Goal: Information Seeking & Learning: Learn about a topic

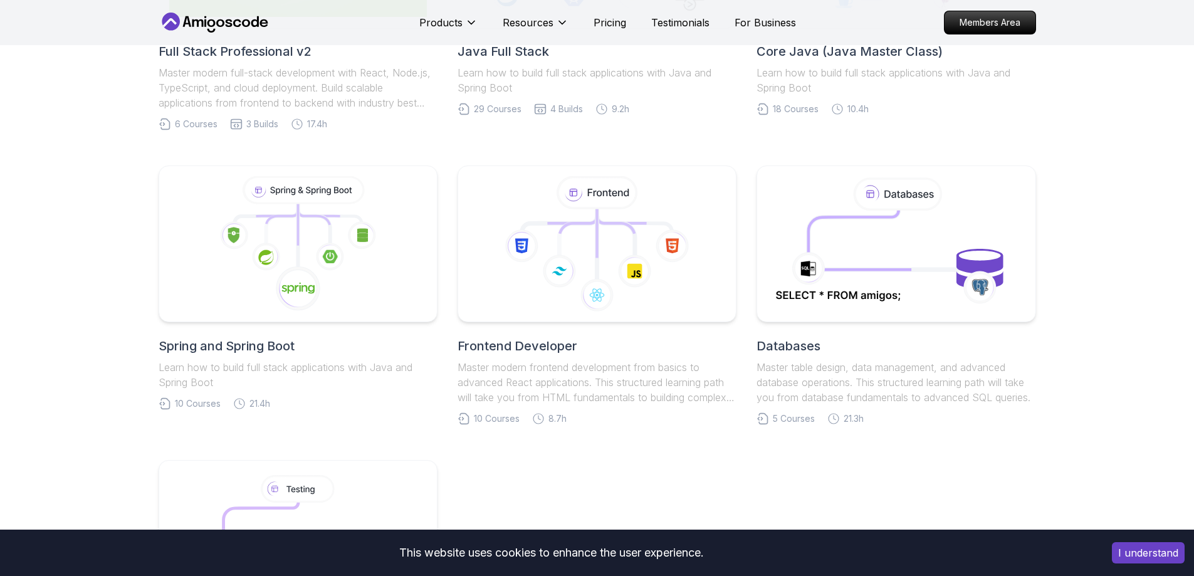
scroll to position [221, 0]
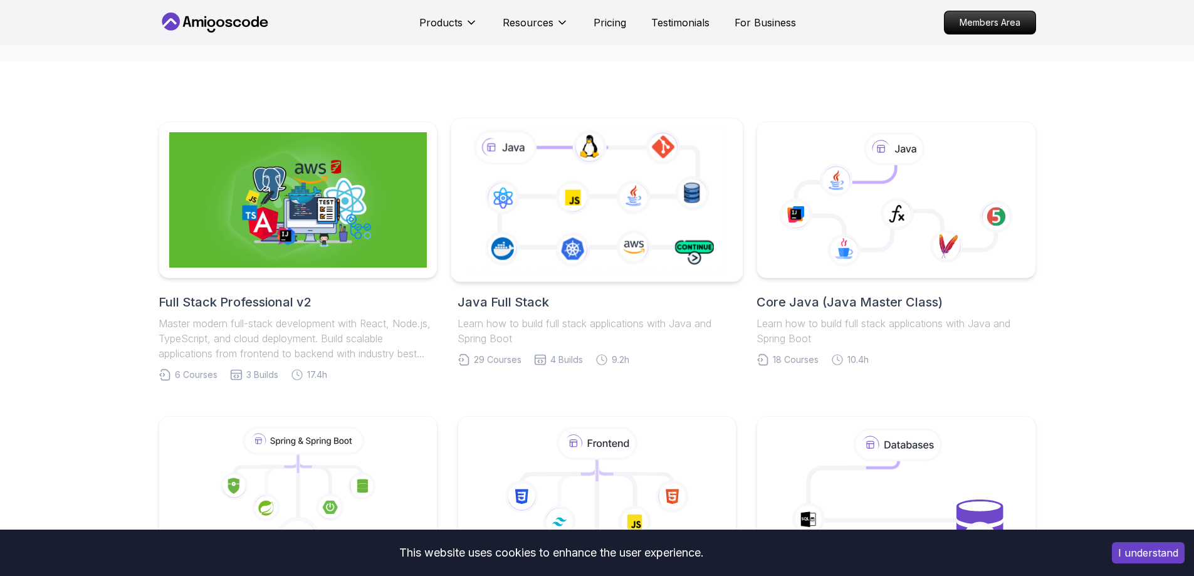
click at [585, 217] on icon at bounding box center [596, 199] width 265 height 147
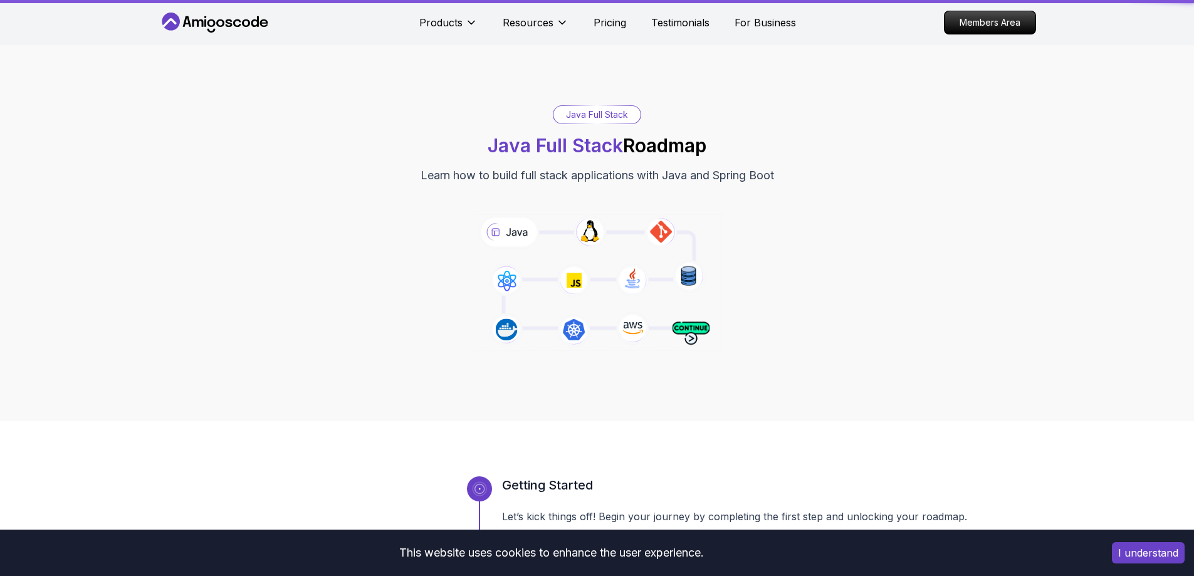
scroll to position [125, 0]
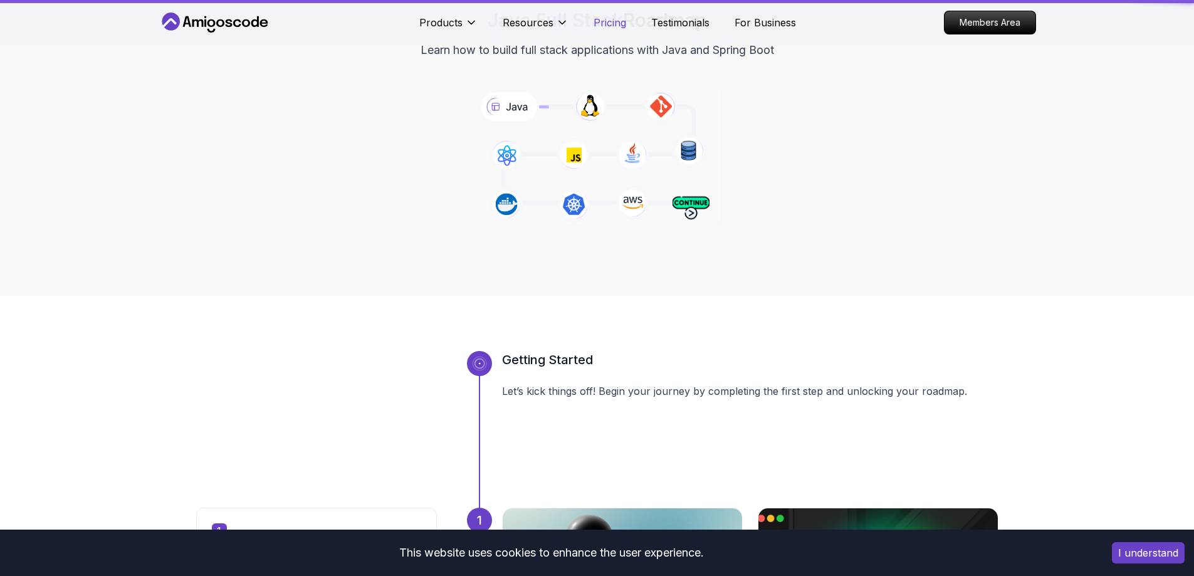
click at [621, 26] on p "Pricing" at bounding box center [610, 22] width 33 height 15
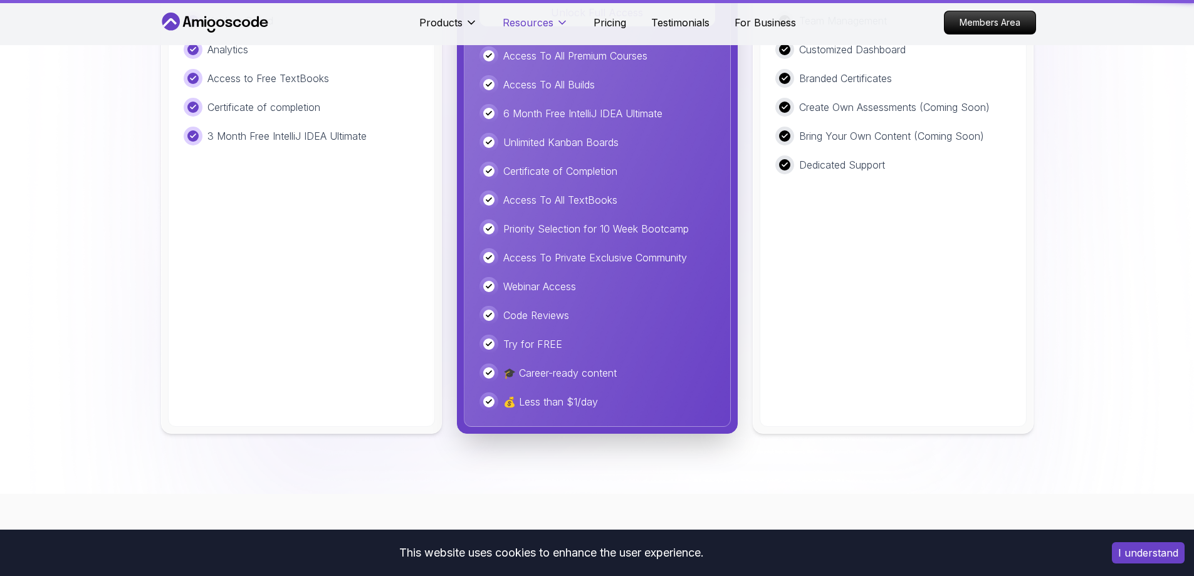
scroll to position [3407, 0]
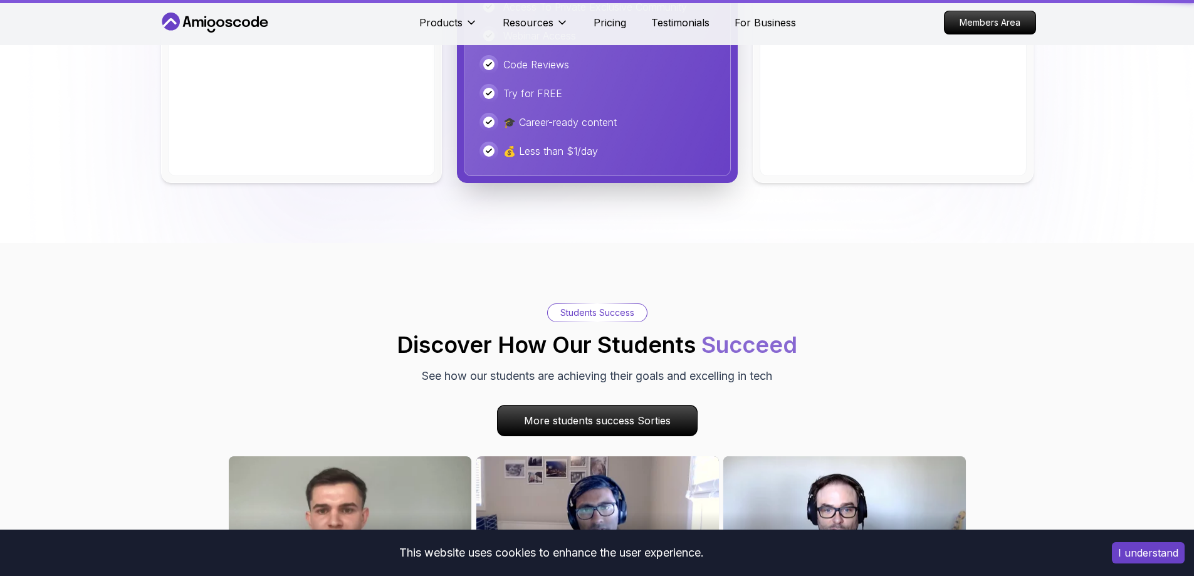
click at [450, 4] on nav "Products Resources Resources Team Meet our awesome team members Blog The latest…" at bounding box center [598, 22] width 878 height 45
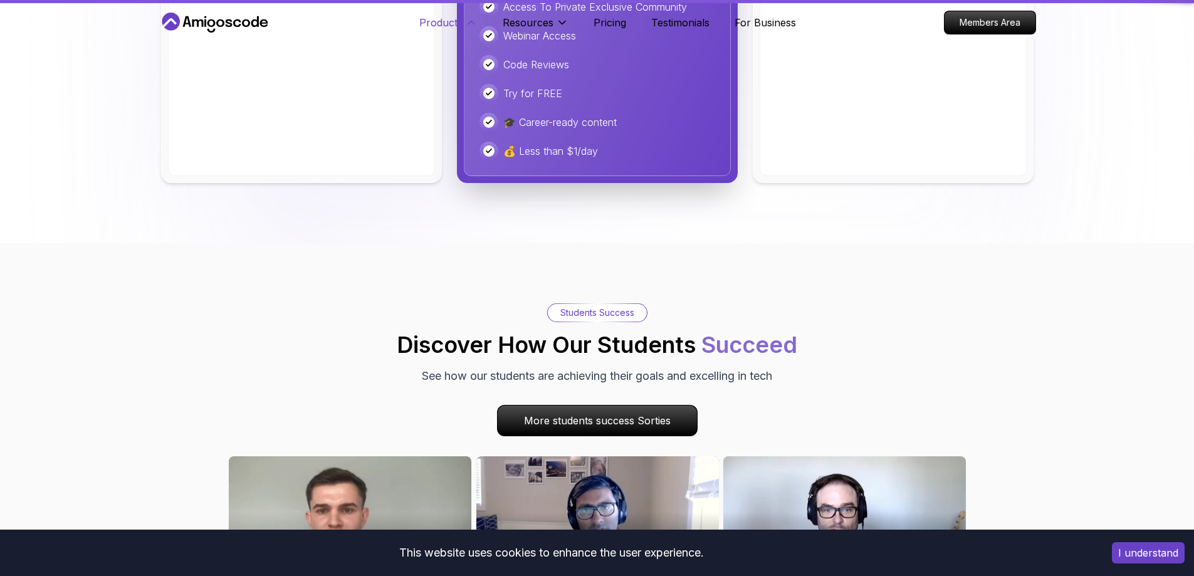
click at [451, 16] on p "Products" at bounding box center [440, 22] width 43 height 15
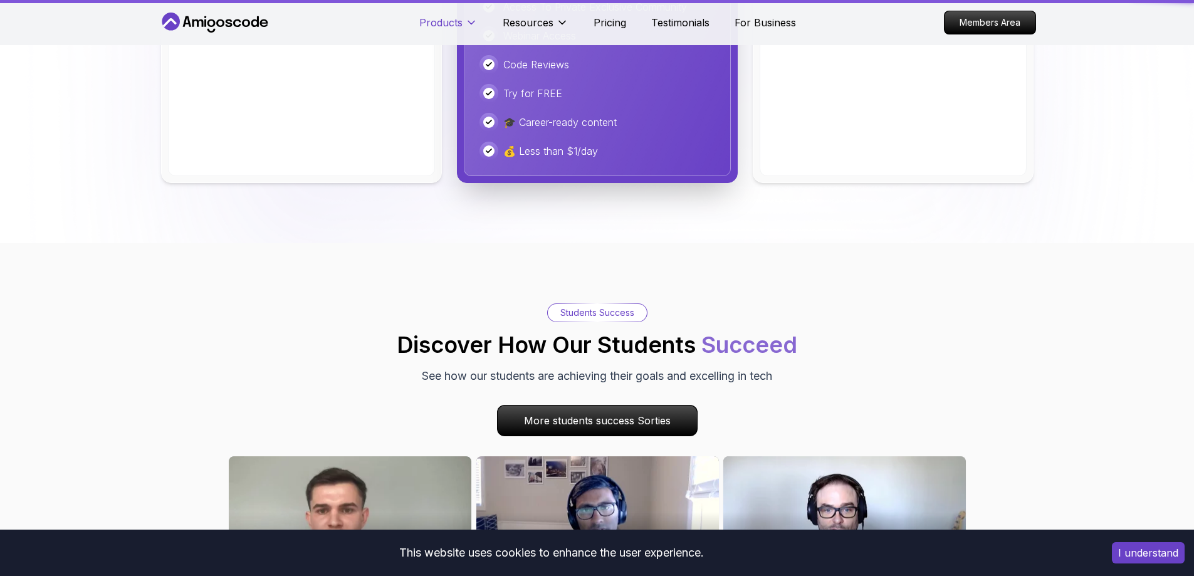
click at [451, 22] on p "Products" at bounding box center [440, 22] width 43 height 15
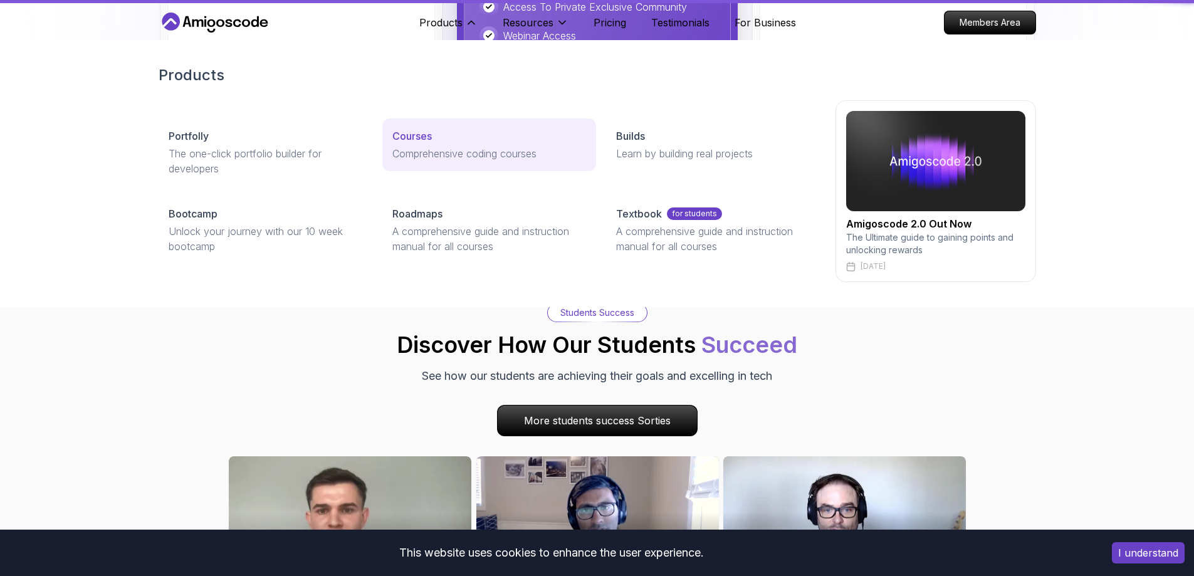
click at [431, 144] on link "Courses Comprehensive coding courses" at bounding box center [489, 144] width 214 height 53
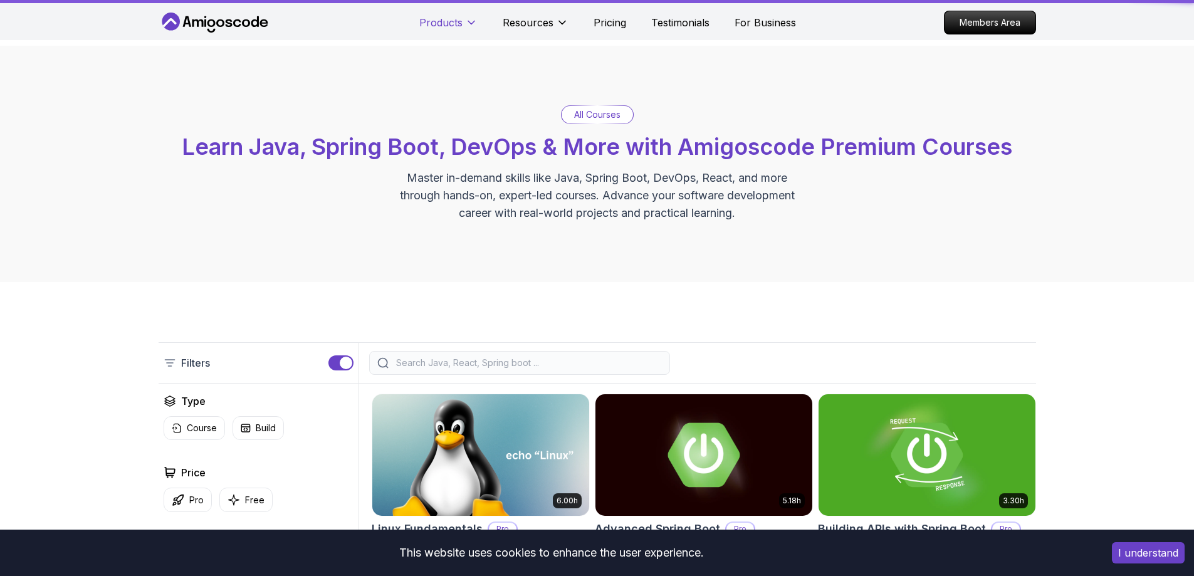
click at [469, 16] on icon at bounding box center [471, 22] width 13 height 13
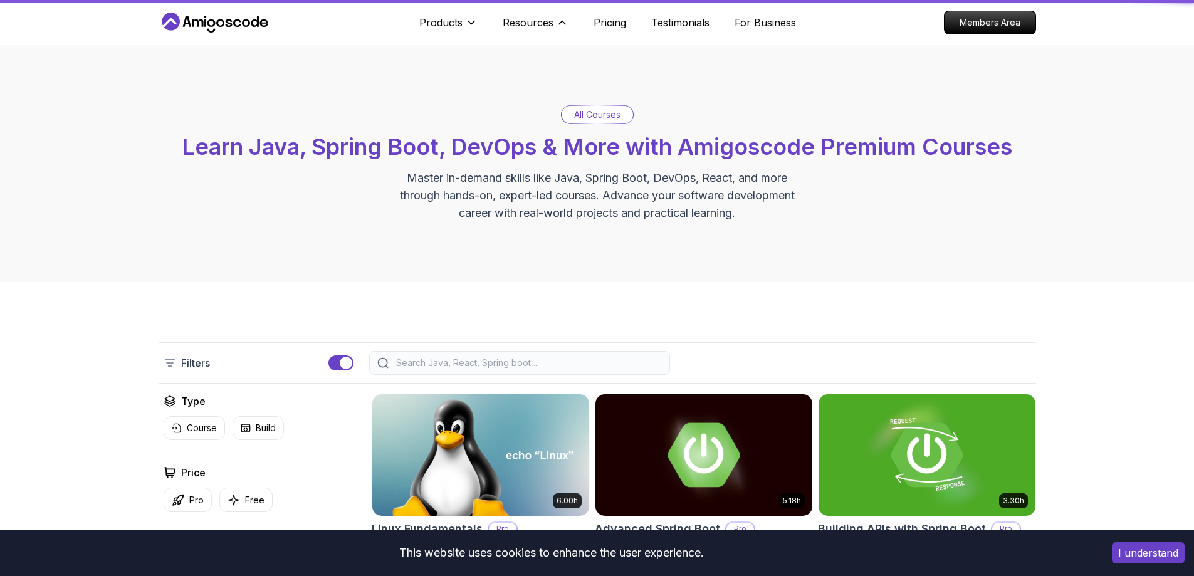
click at [497, 16] on div "Products Resources Resources Team Meet our awesome team members Blog The latest…" at bounding box center [493, 22] width 149 height 25
click at [539, 19] on p "Resources" at bounding box center [528, 22] width 51 height 15
click at [562, 31] on button "Resources" at bounding box center [536, 27] width 66 height 25
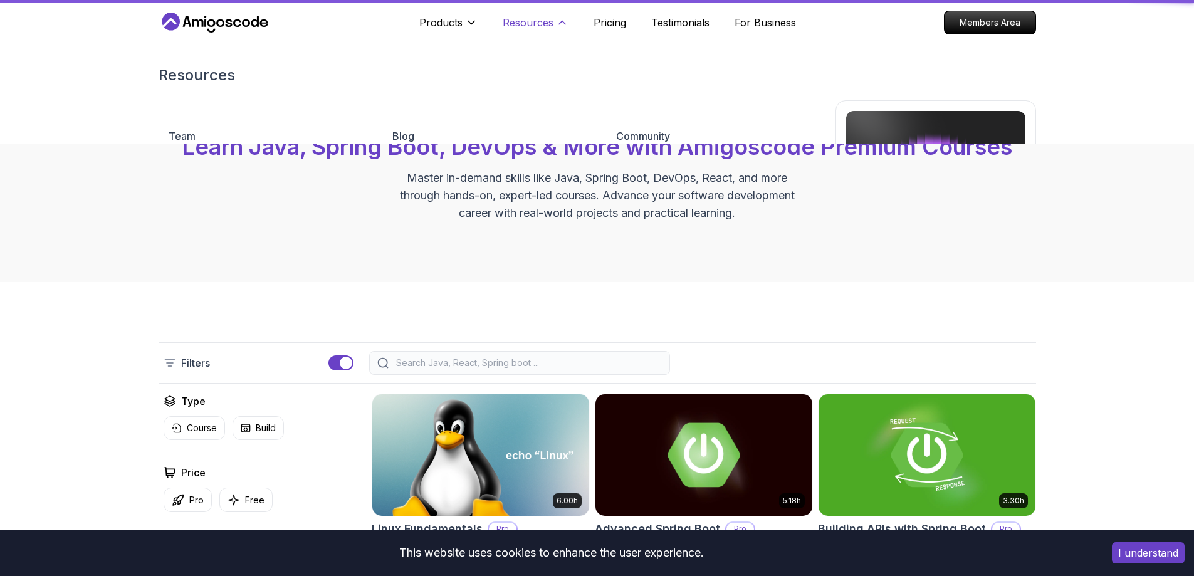
click at [557, 27] on icon at bounding box center [562, 22] width 13 height 13
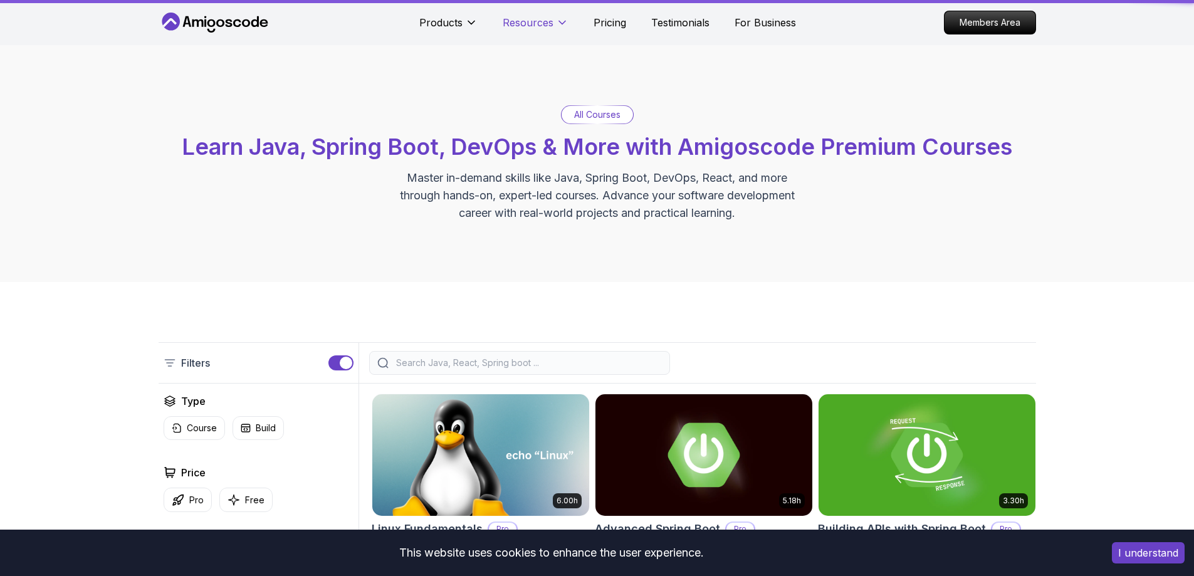
click at [562, 18] on icon at bounding box center [562, 22] width 13 height 13
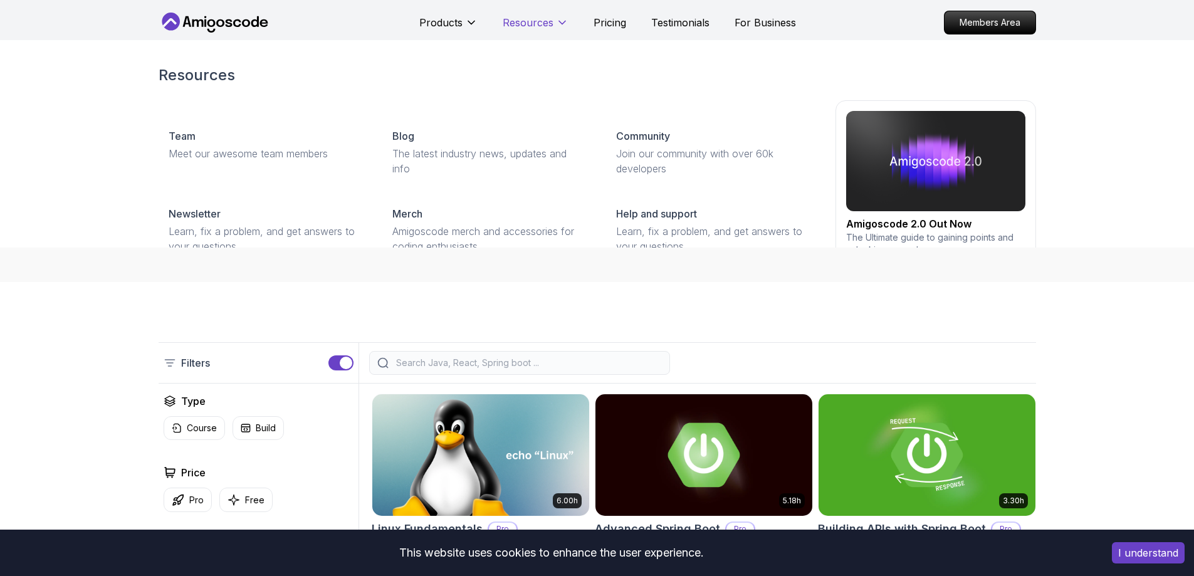
click at [562, 18] on icon at bounding box center [562, 22] width 13 height 13
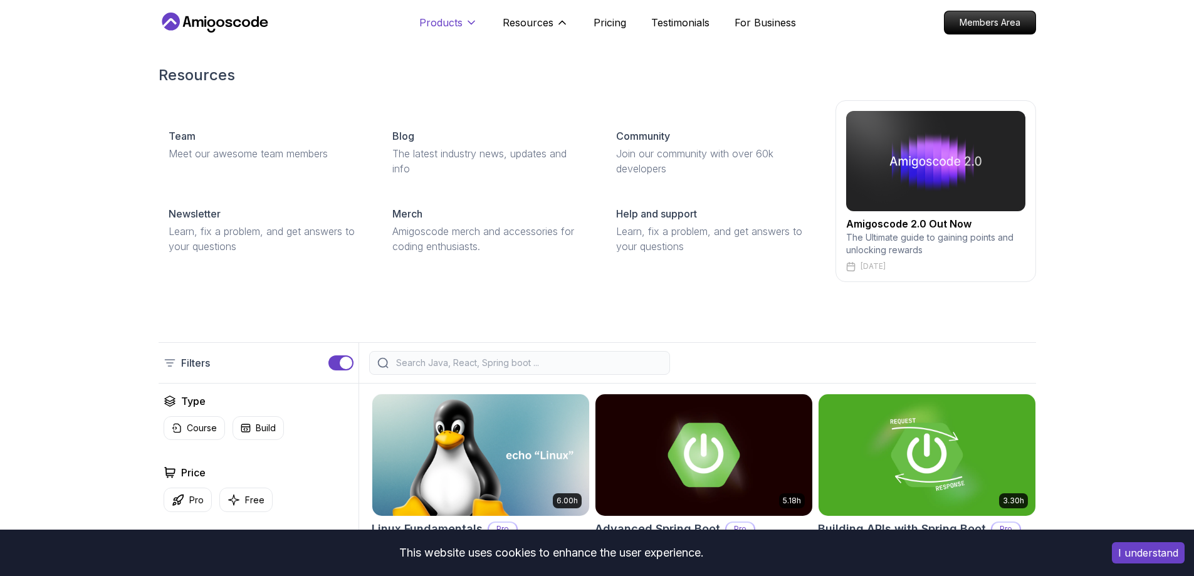
click at [444, 21] on p "Products" at bounding box center [440, 22] width 43 height 15
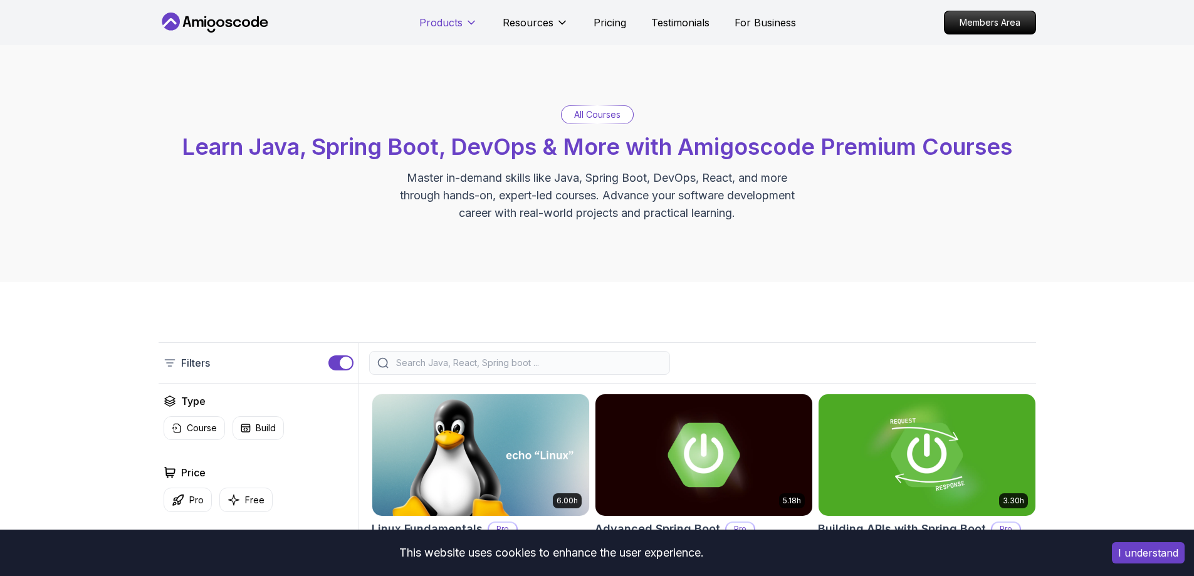
click at [444, 21] on p "Products" at bounding box center [440, 22] width 43 height 15
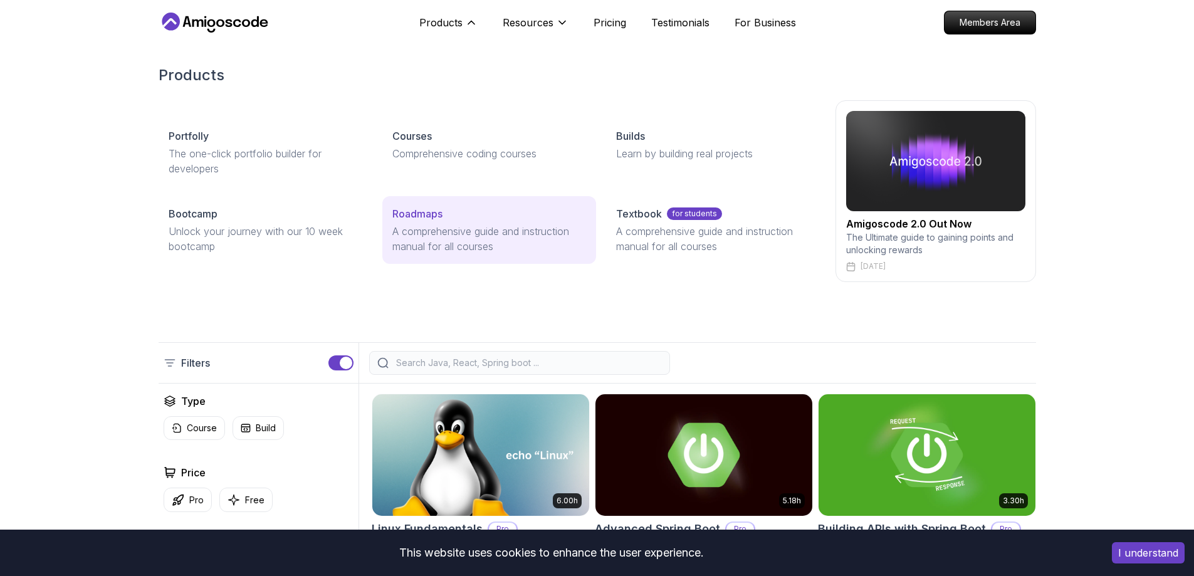
click at [449, 229] on p "A comprehensive guide and instruction manual for all courses" at bounding box center [489, 239] width 194 height 30
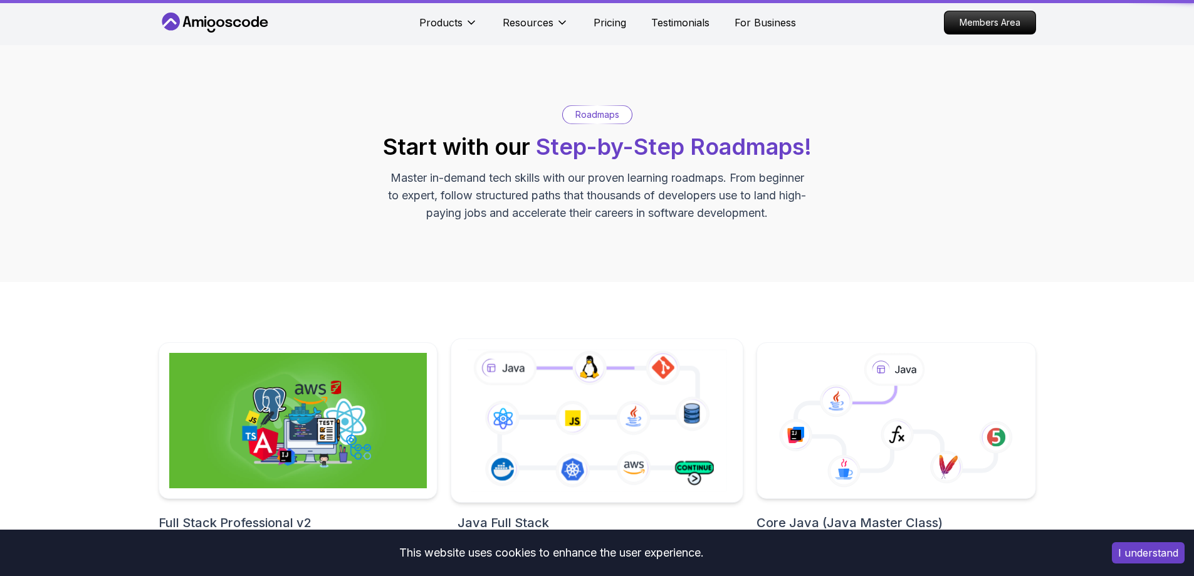
scroll to position [251, 0]
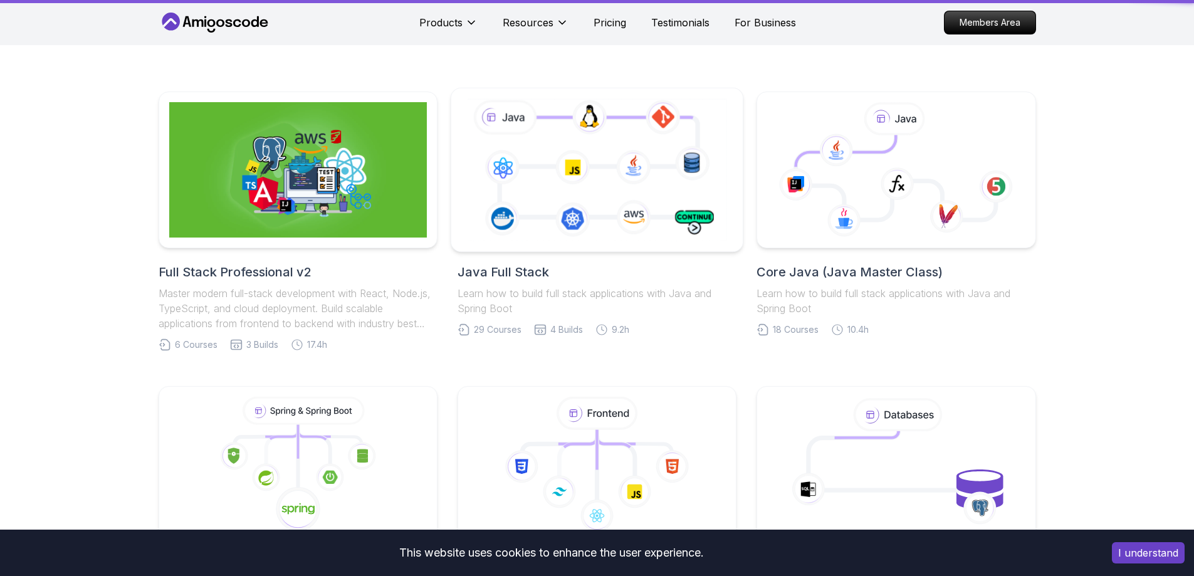
click at [577, 222] on icon at bounding box center [596, 169] width 265 height 147
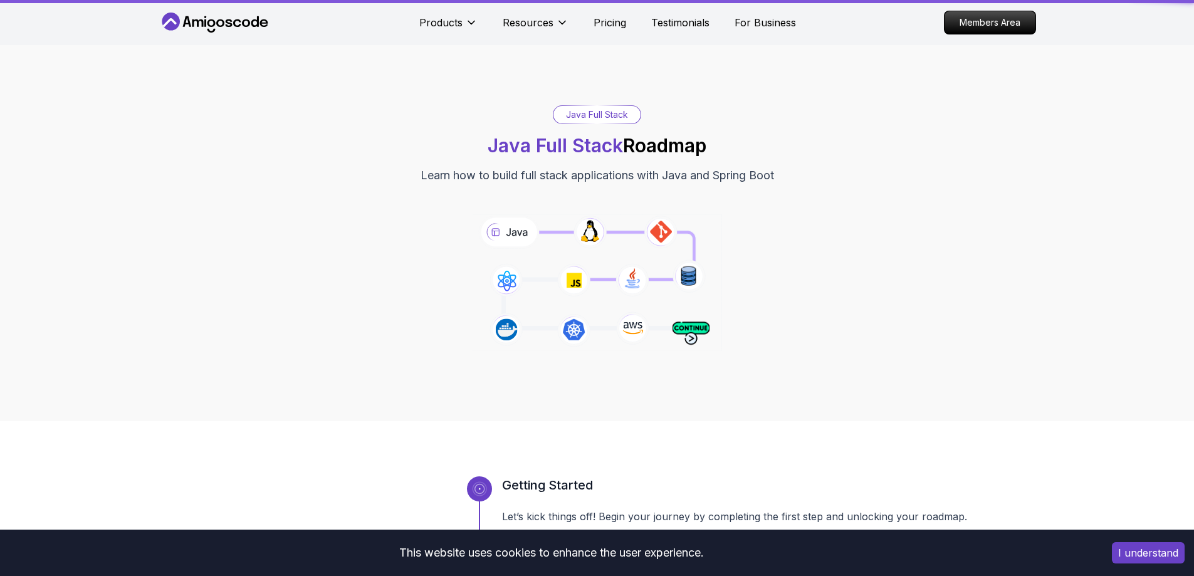
scroll to position [376, 0]
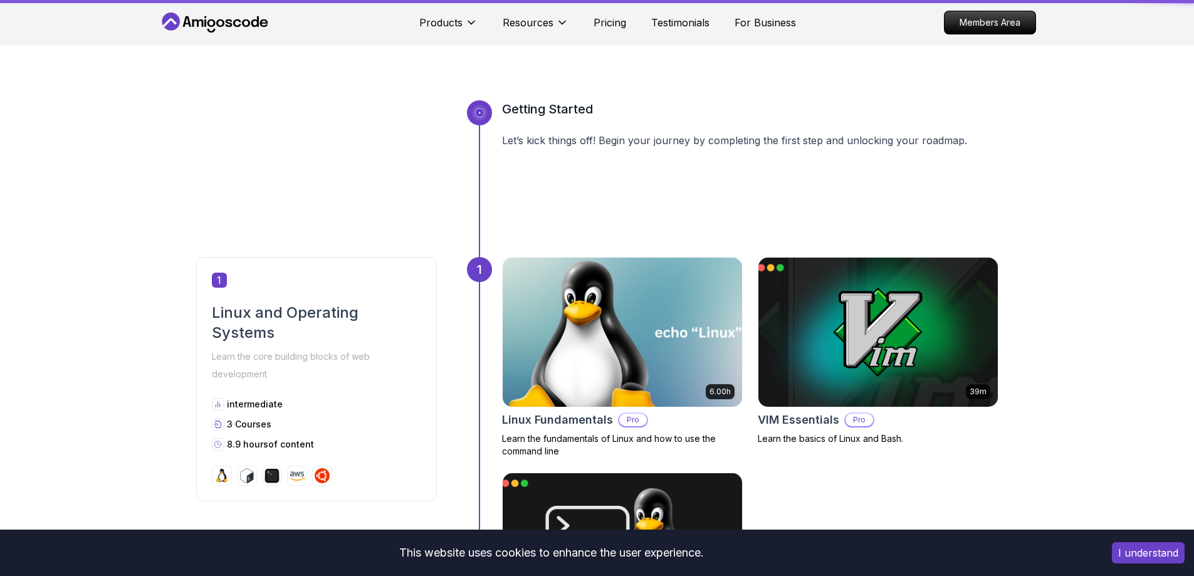
click at [466, 112] on div "Getting Started Let’s kick things off! Begin your journey by completing the fir…" at bounding box center [597, 178] width 802 height 157
click at [578, 312] on img at bounding box center [621, 332] width 251 height 157
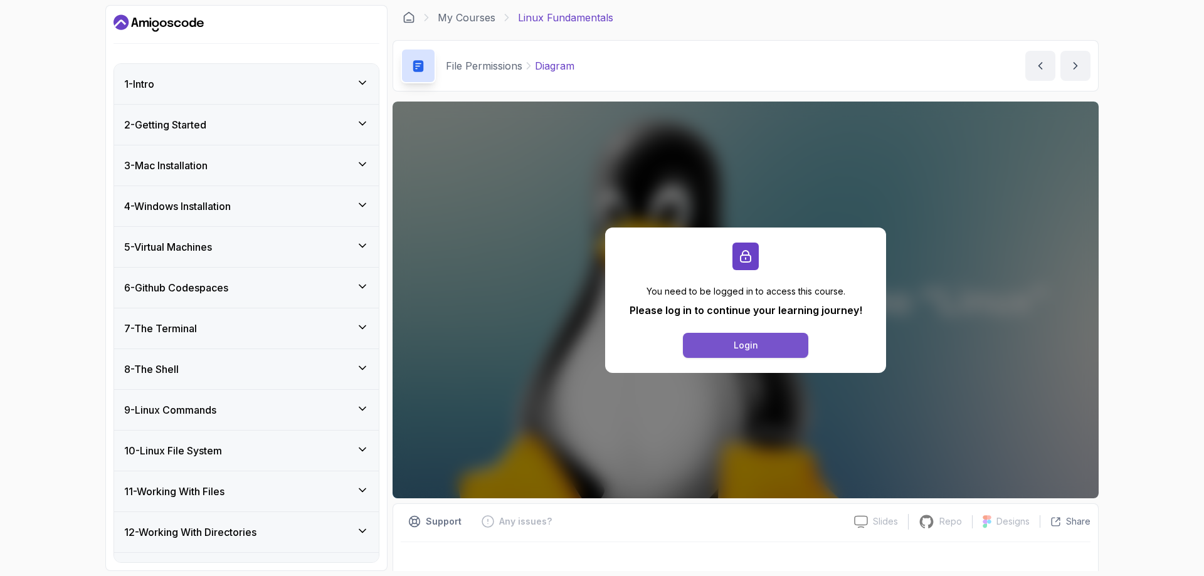
click at [777, 346] on button "Login" at bounding box center [745, 345] width 125 height 25
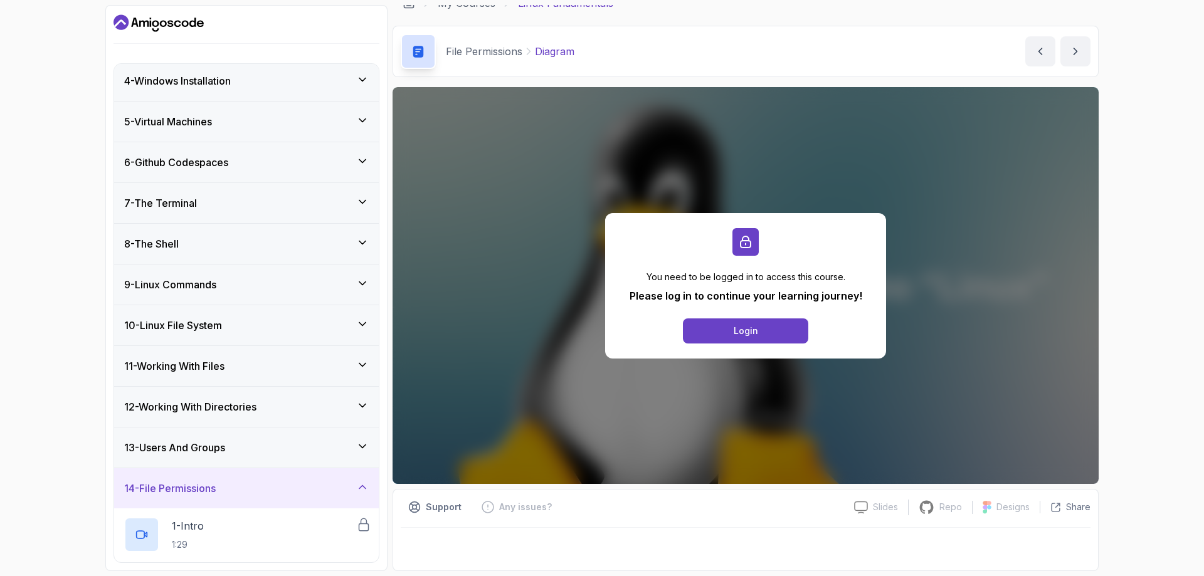
scroll to position [501, 0]
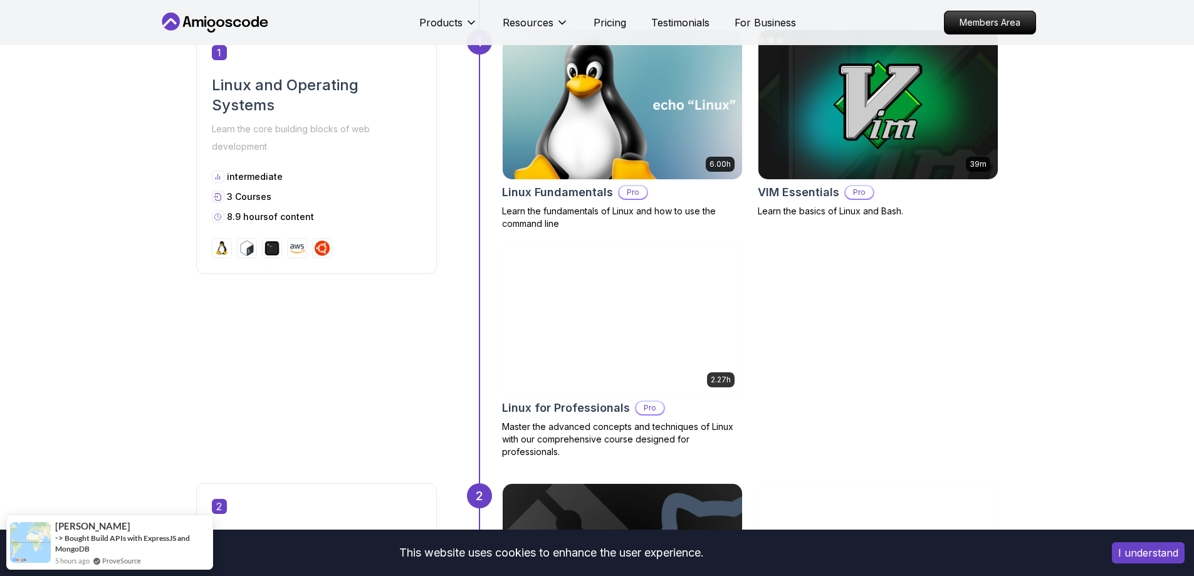
scroll to position [501, 0]
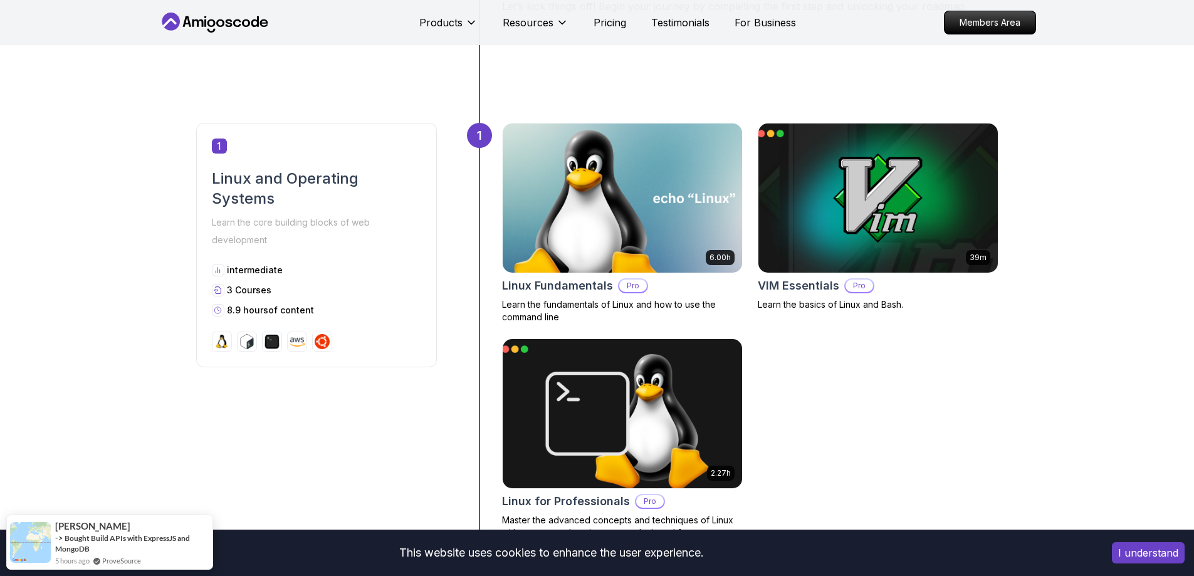
scroll to position [627, 0]
